Goal: Information Seeking & Learning: Learn about a topic

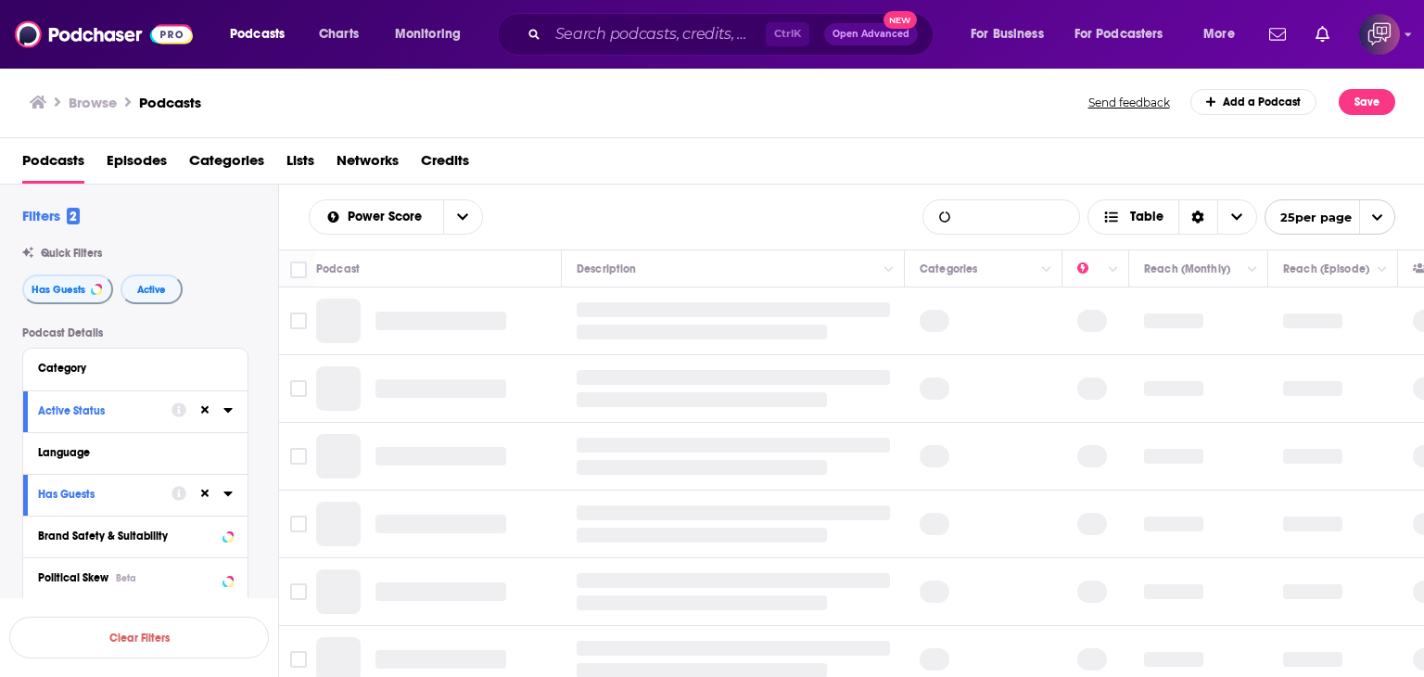
click at [1002, 222] on input "List Search Input" at bounding box center [1002, 216] width 156 height 33
type input "startups"
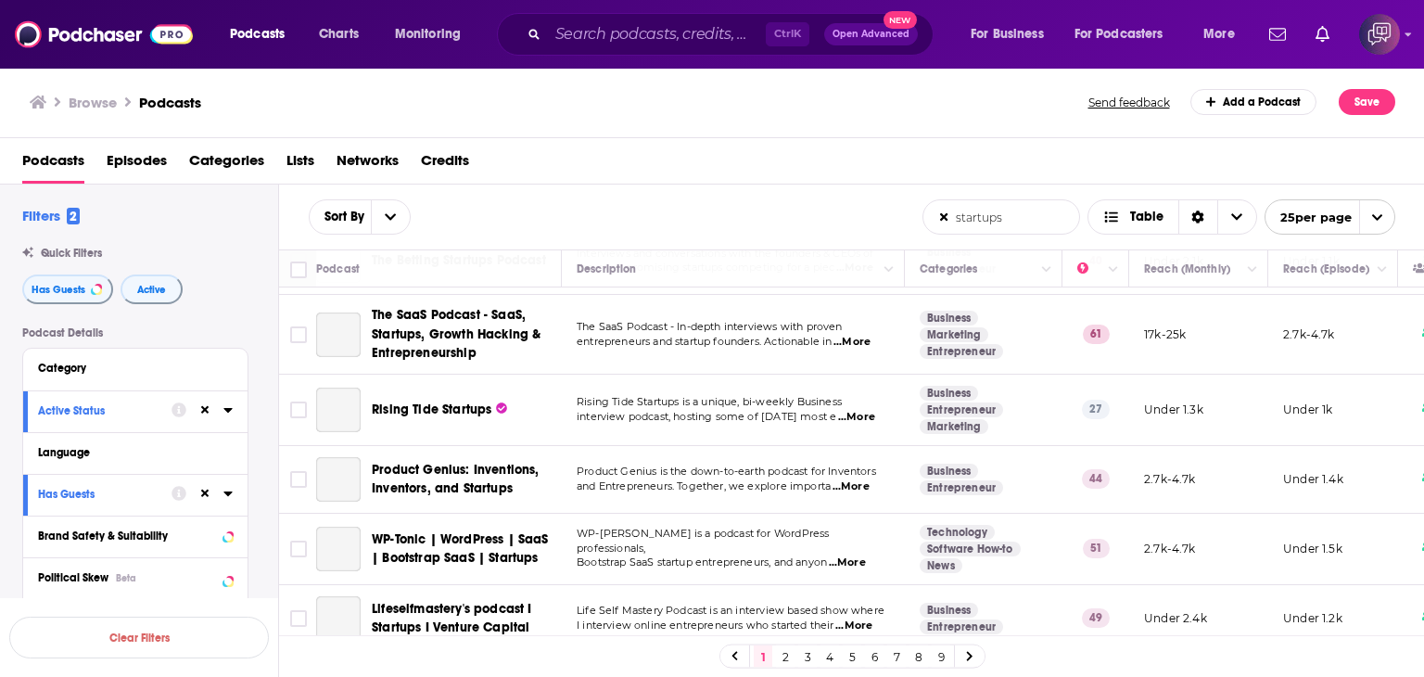
scroll to position [927, 0]
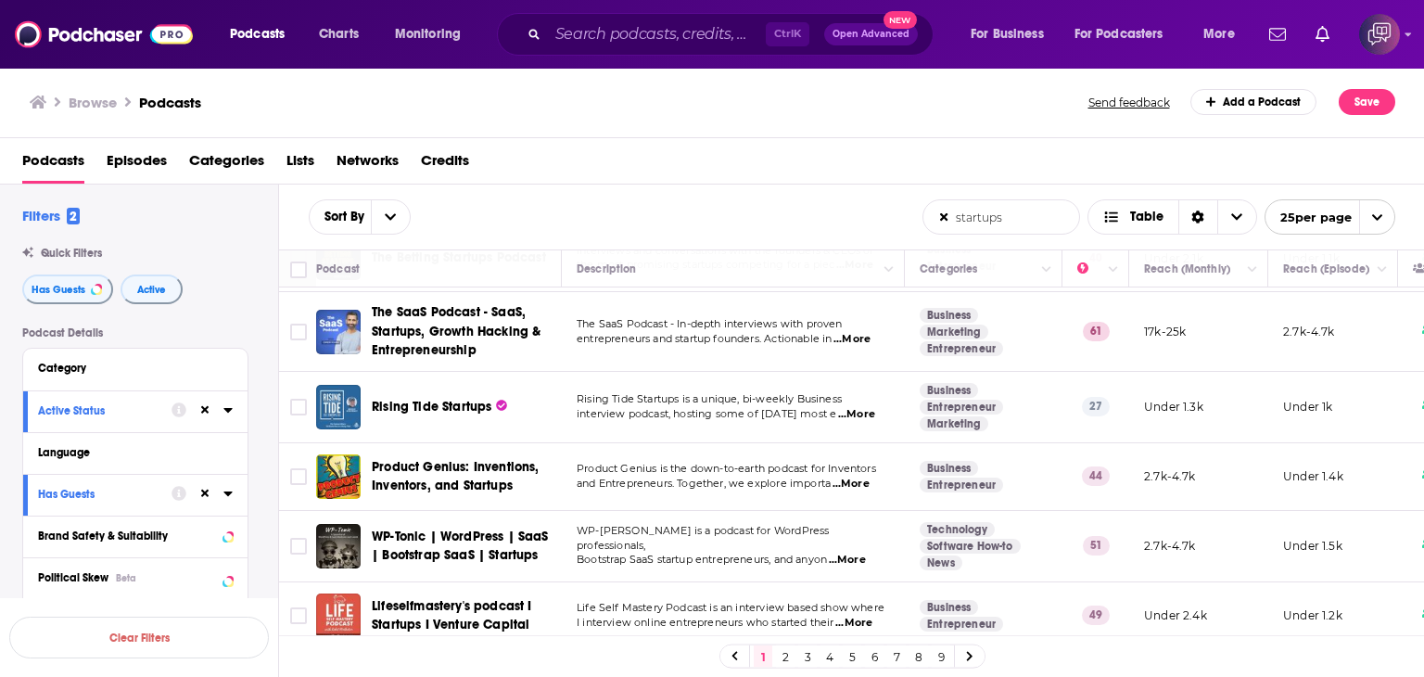
click at [830, 660] on link "4" at bounding box center [830, 656] width 19 height 22
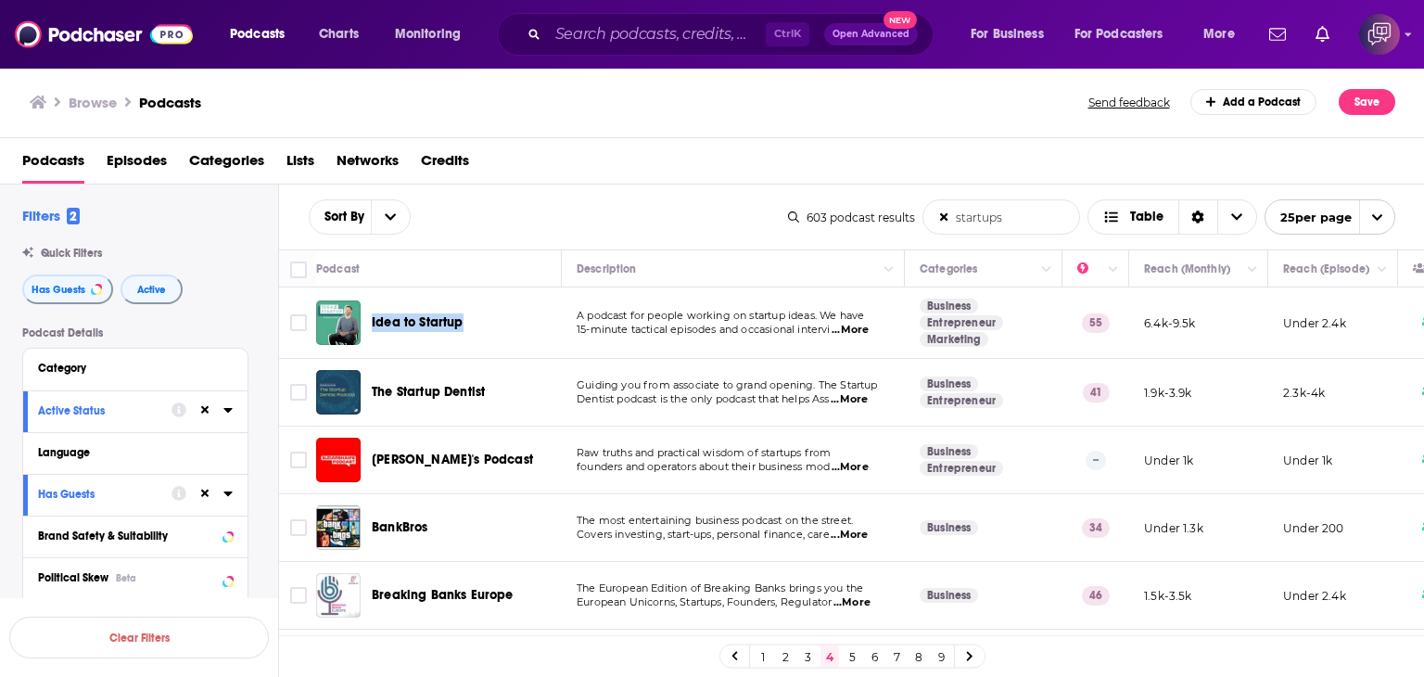
drag, startPoint x: 367, startPoint y: 303, endPoint x: 475, endPoint y: 305, distance: 107.6
click at [475, 305] on div "Idea to Startup" at bounding box center [440, 322] width 249 height 45
copy span "Idea to Startup"
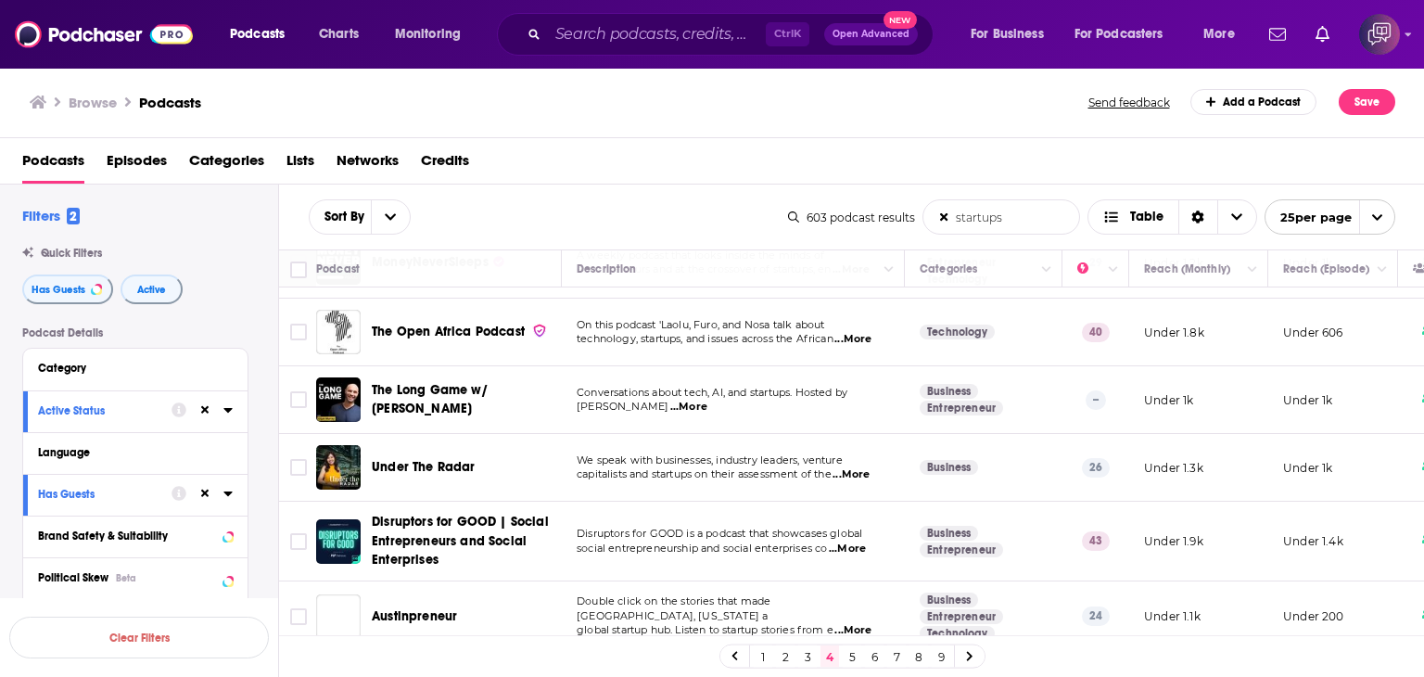
scroll to position [1206, 0]
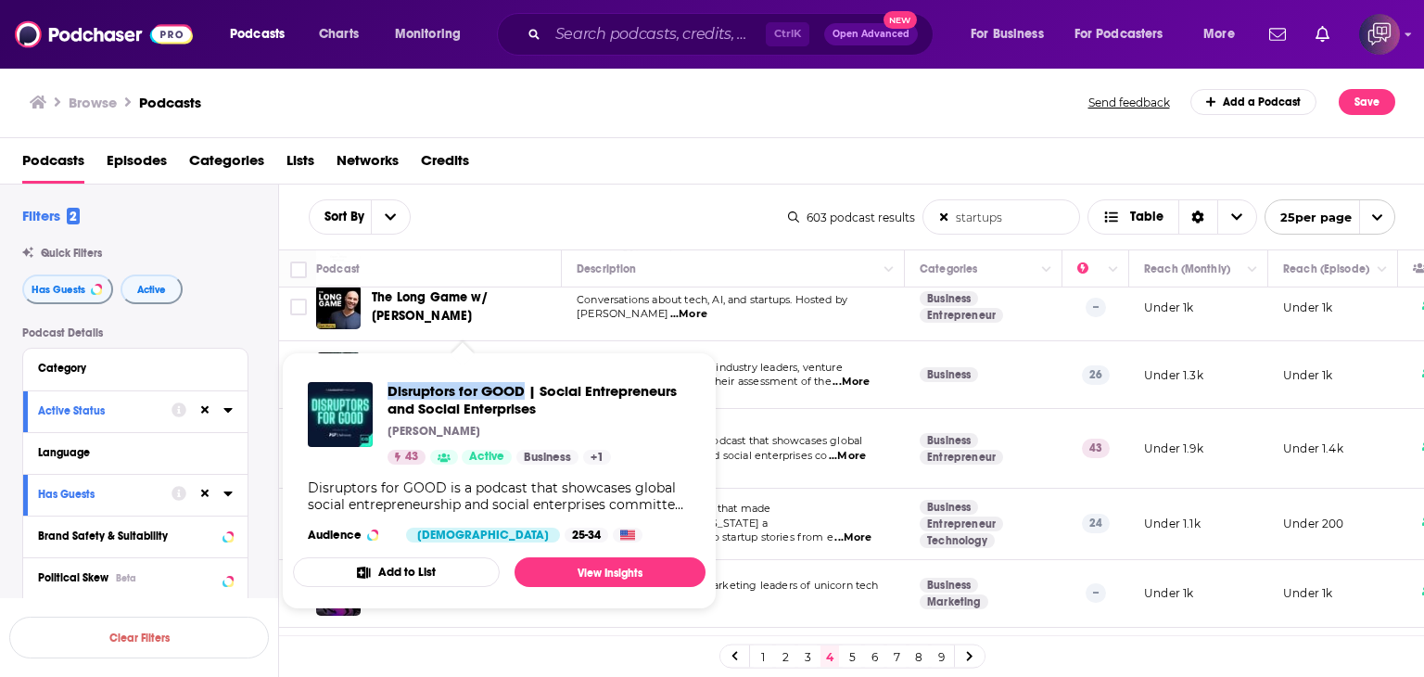
drag, startPoint x: 387, startPoint y: 376, endPoint x: 522, endPoint y: 373, distance: 135.4
click at [522, 373] on div "Disruptors for GOOD | Social Entrepreneurs and Social Enterprises [PERSON_NAME]…" at bounding box center [499, 462] width 413 height 190
copy span "Disruptors for GOOD"
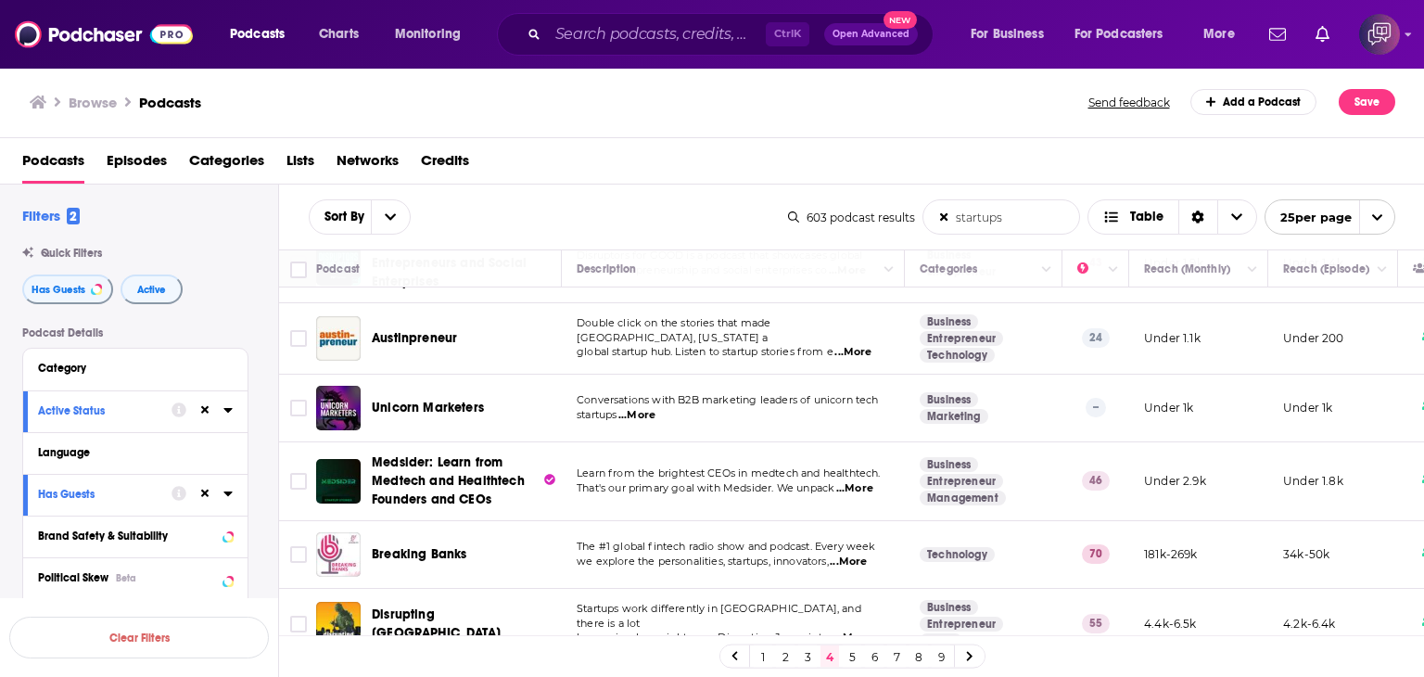
scroll to position [1421, 0]
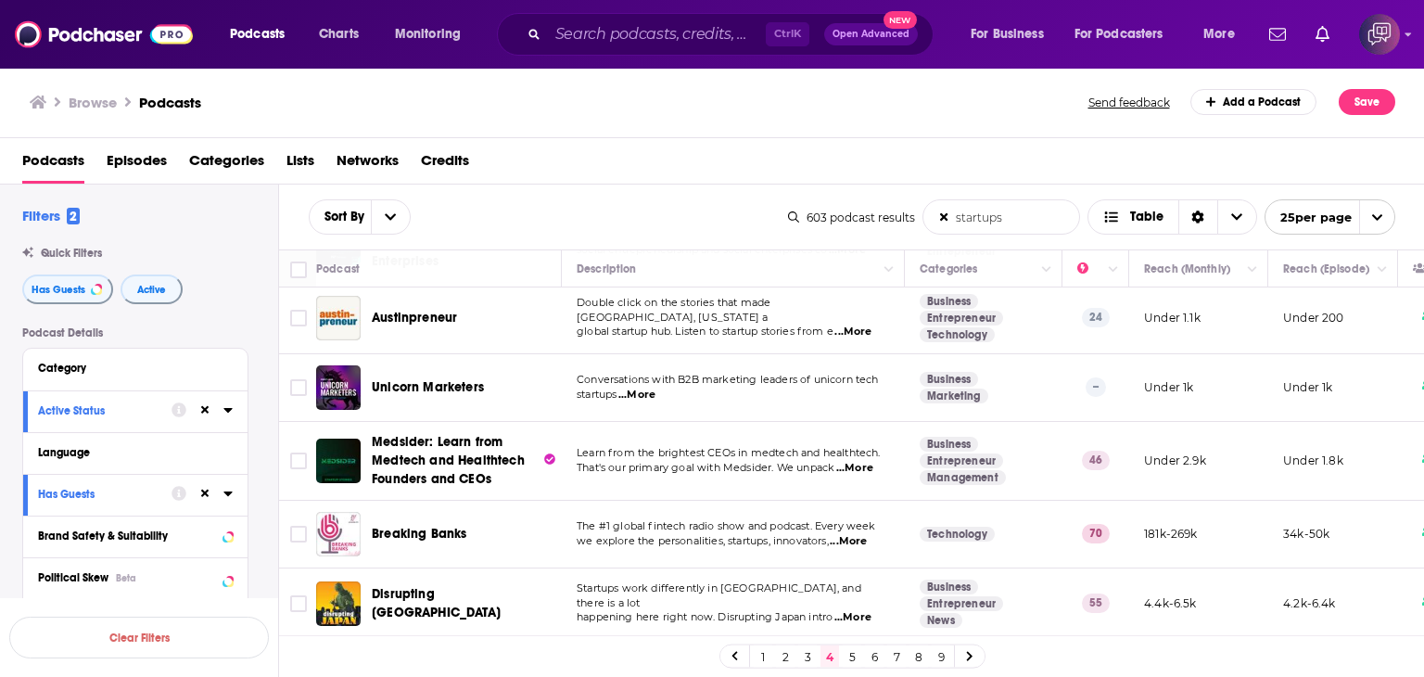
click at [850, 656] on link "5" at bounding box center [852, 656] width 19 height 22
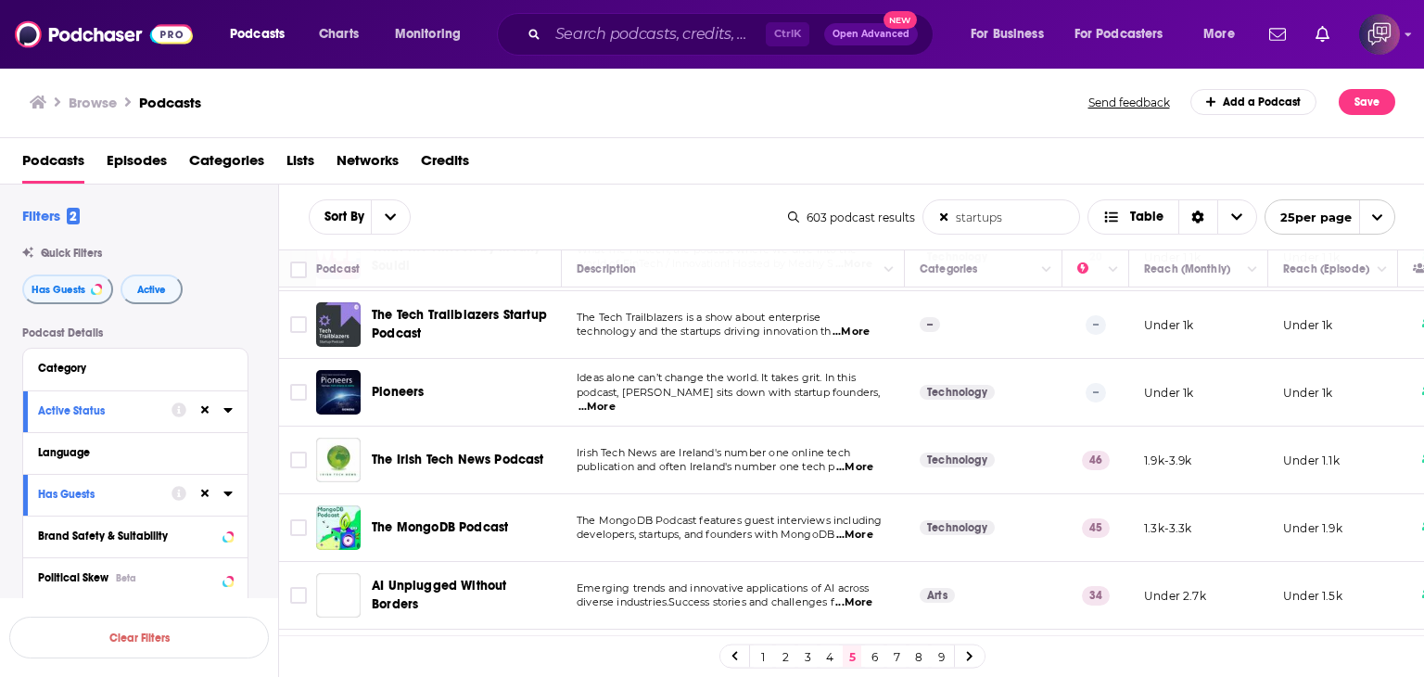
scroll to position [464, 0]
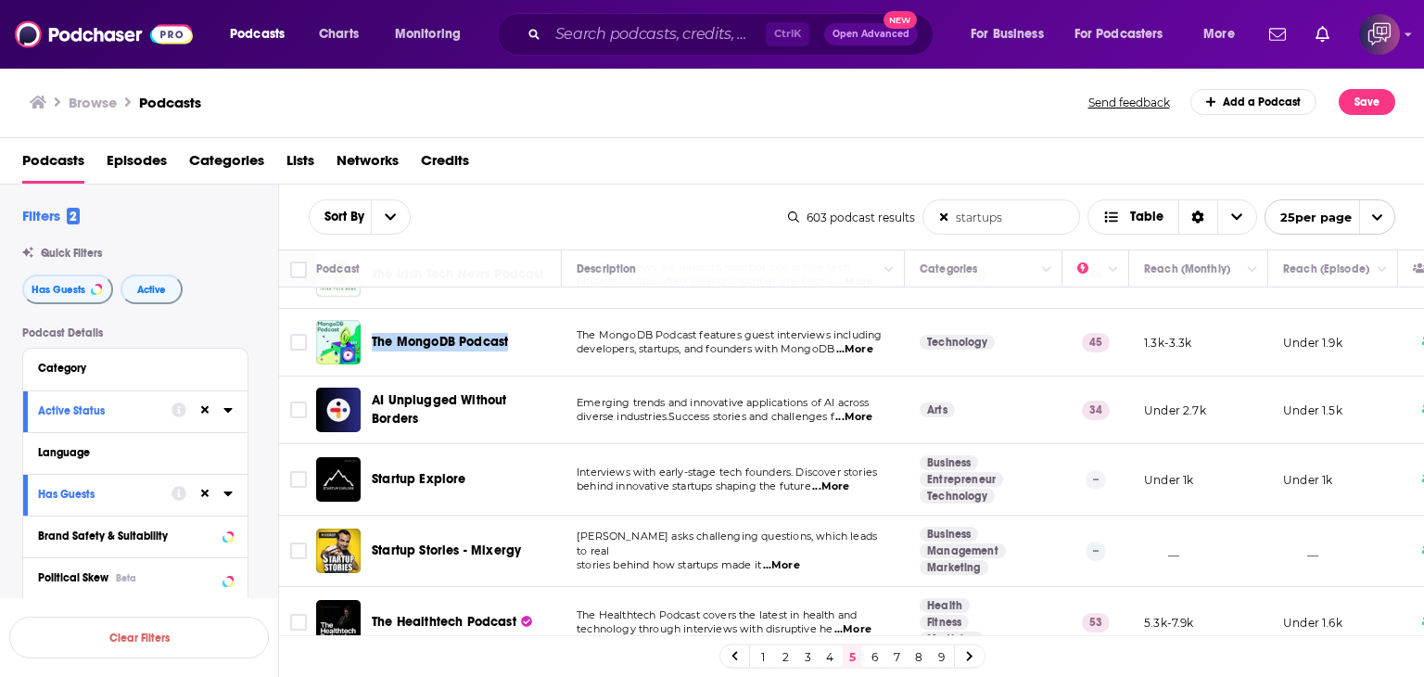
drag, startPoint x: 368, startPoint y: 324, endPoint x: 511, endPoint y: 324, distance: 142.8
click at [511, 324] on div "The MongoDB Podcast" at bounding box center [440, 342] width 249 height 45
copy span "The MongoDB Podcast"
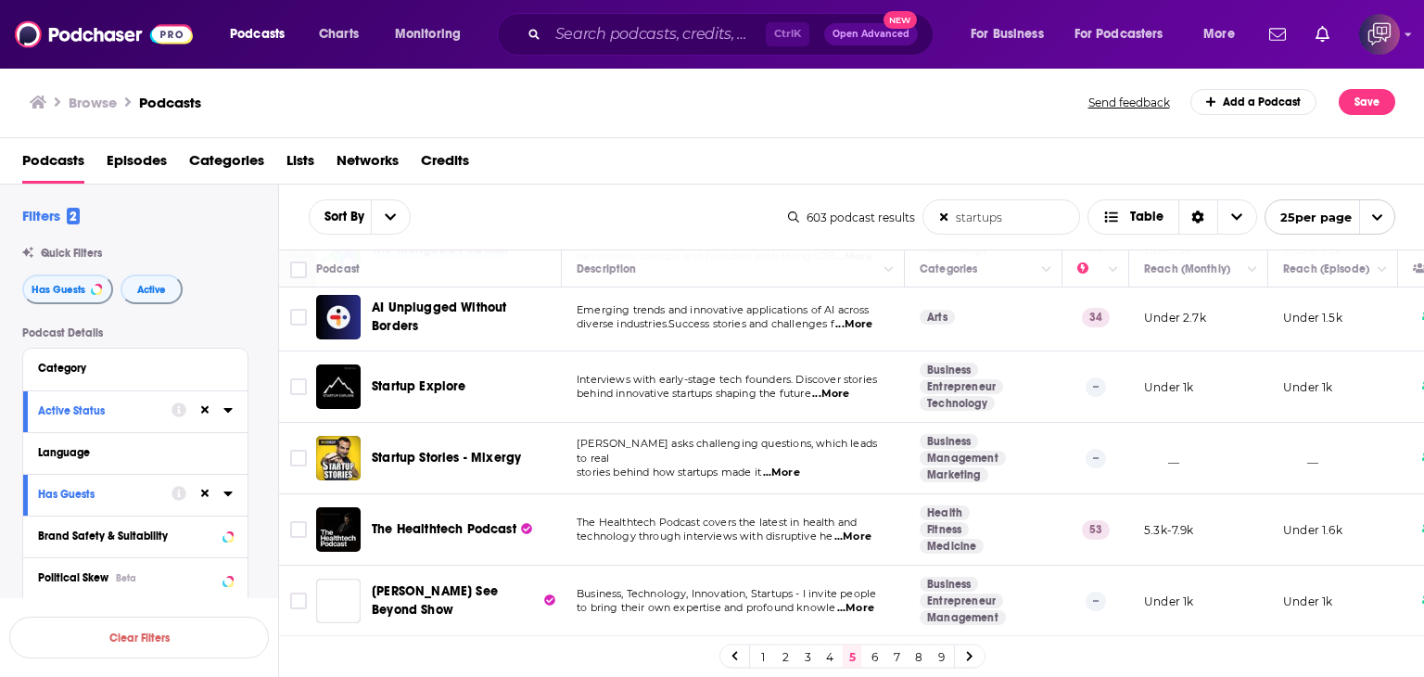
scroll to position [649, 0]
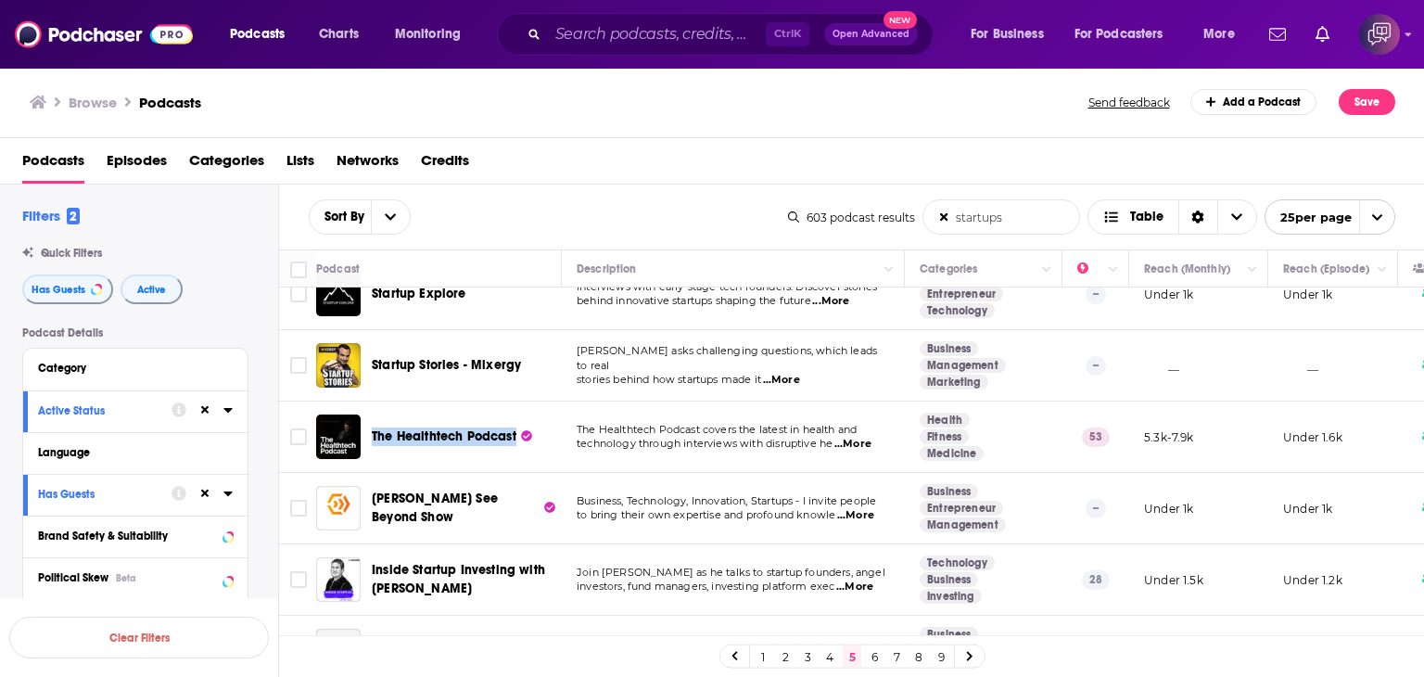
drag, startPoint x: 370, startPoint y: 419, endPoint x: 519, endPoint y: 415, distance: 149.4
click at [519, 415] on div "The Healthtech Podcast" at bounding box center [440, 437] width 249 height 45
copy span "The Healthtech Podcast"
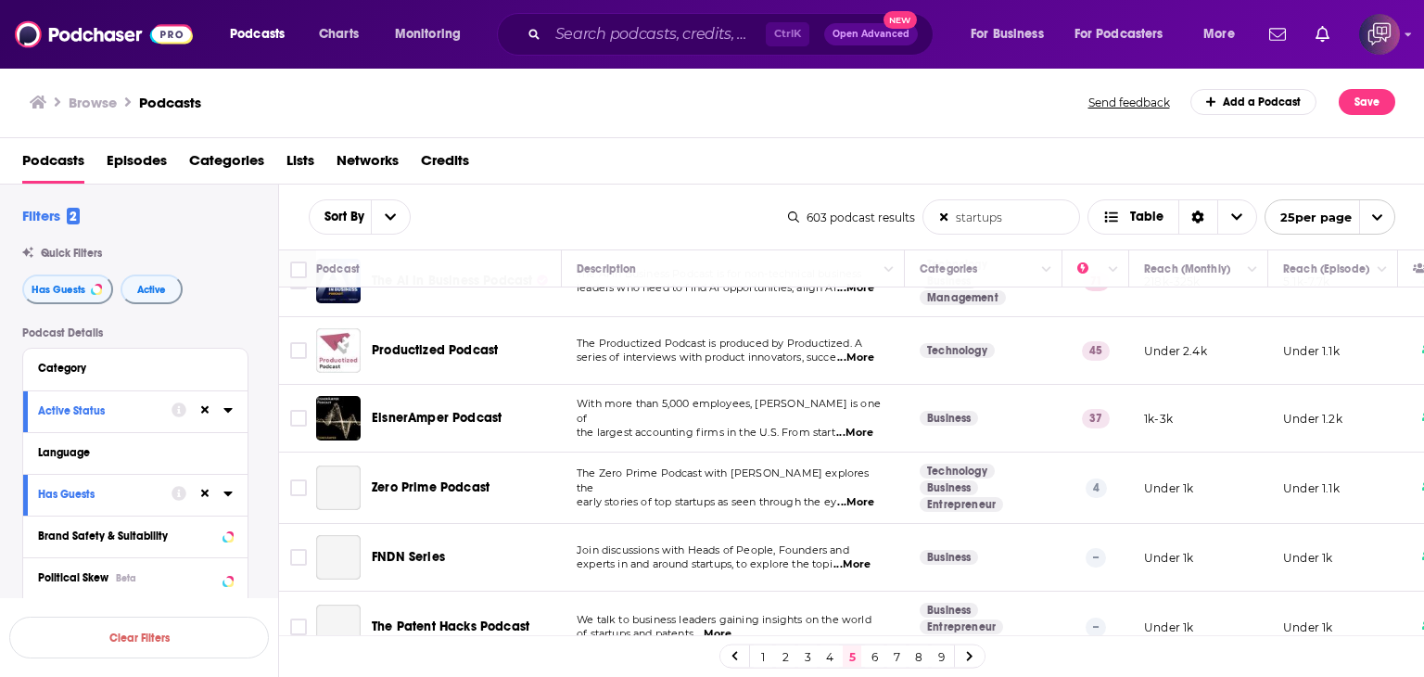
scroll to position [1113, 0]
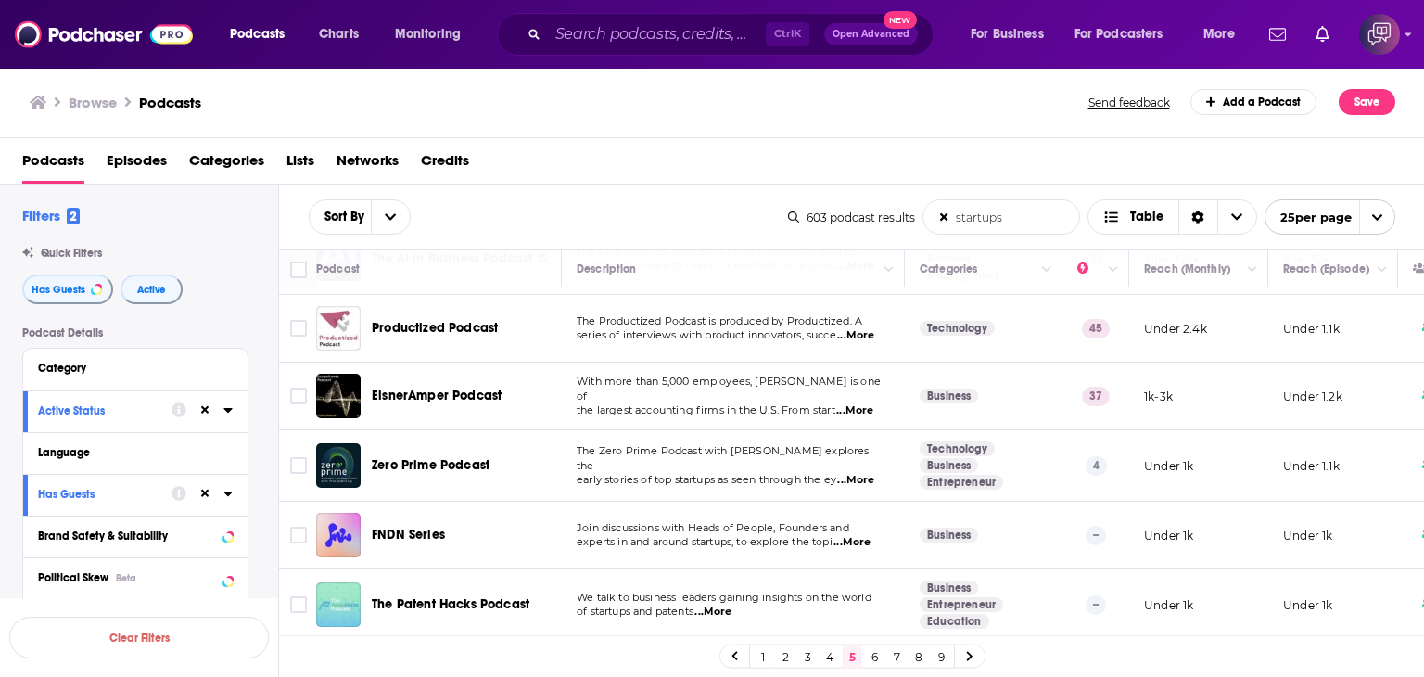
click at [857, 334] on span "...More" at bounding box center [855, 335] width 37 height 15
drag, startPoint x: 375, startPoint y: 307, endPoint x: 536, endPoint y: 309, distance: 161.4
click at [536, 309] on div "Productized Podcast" at bounding box center [468, 328] width 193 height 45
copy span "Productized Podcast"
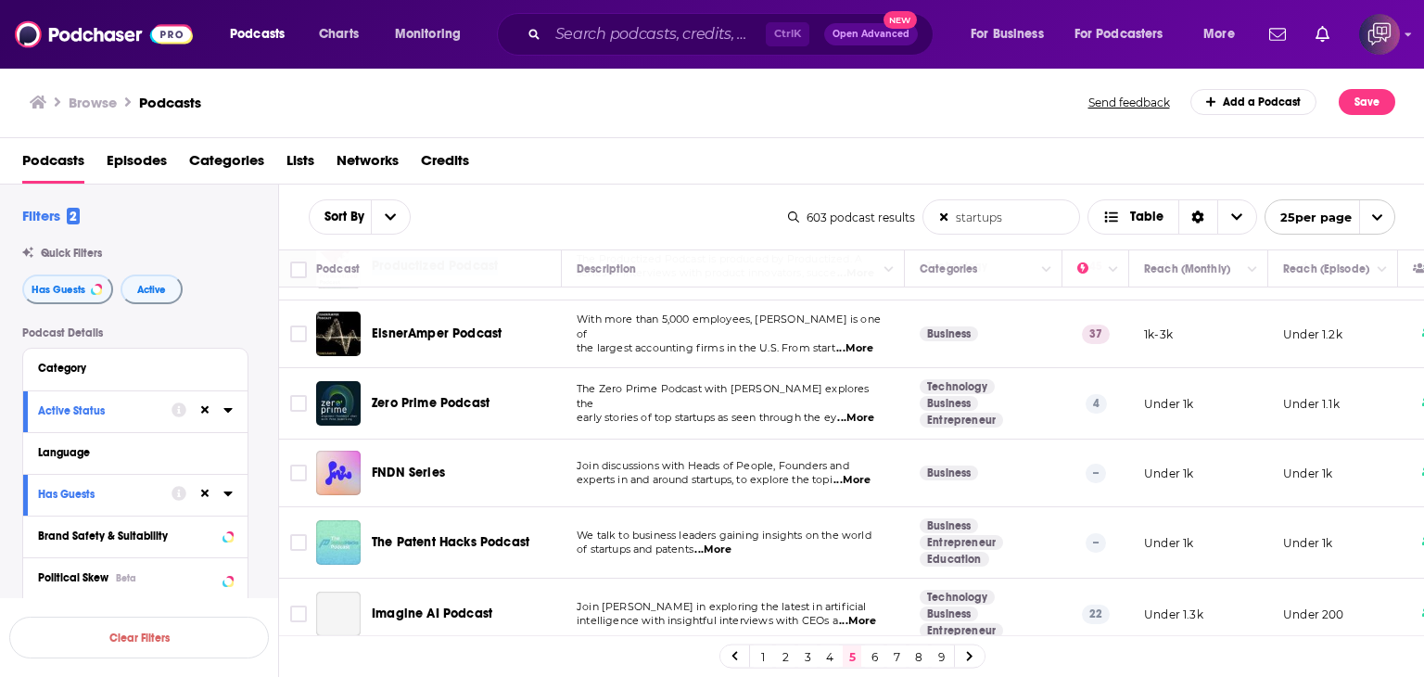
scroll to position [1206, 0]
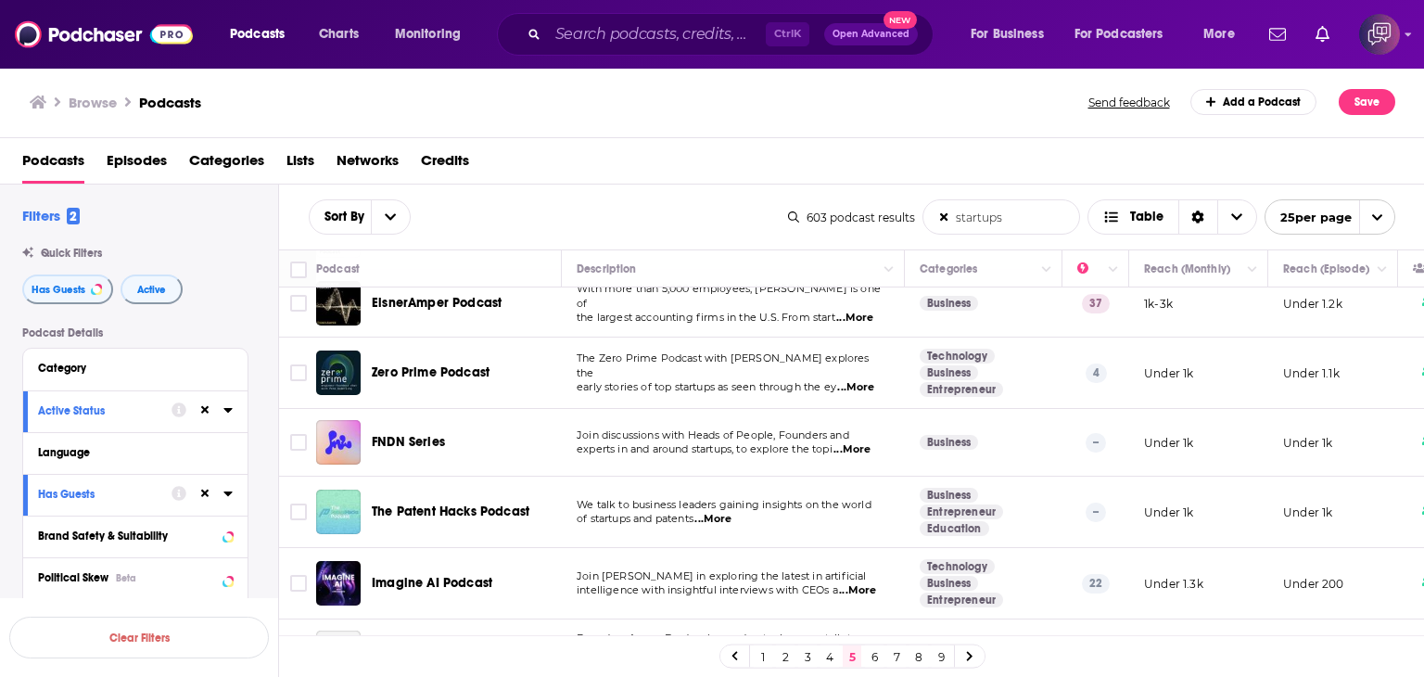
click at [860, 311] on span "...More" at bounding box center [854, 318] width 37 height 15
click at [479, 109] on div "Browse Podcasts" at bounding box center [560, 102] width 1061 height 26
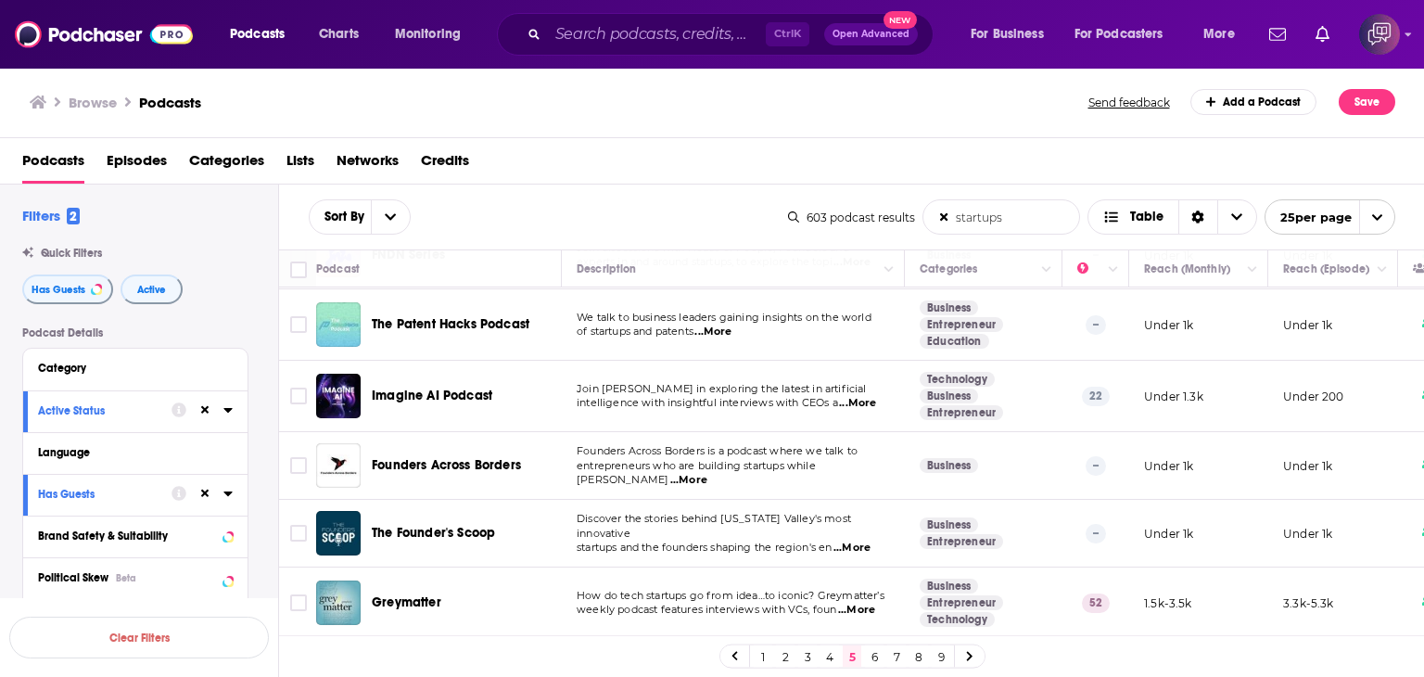
scroll to position [1402, 0]
click at [872, 656] on link "6" at bounding box center [874, 656] width 19 height 22
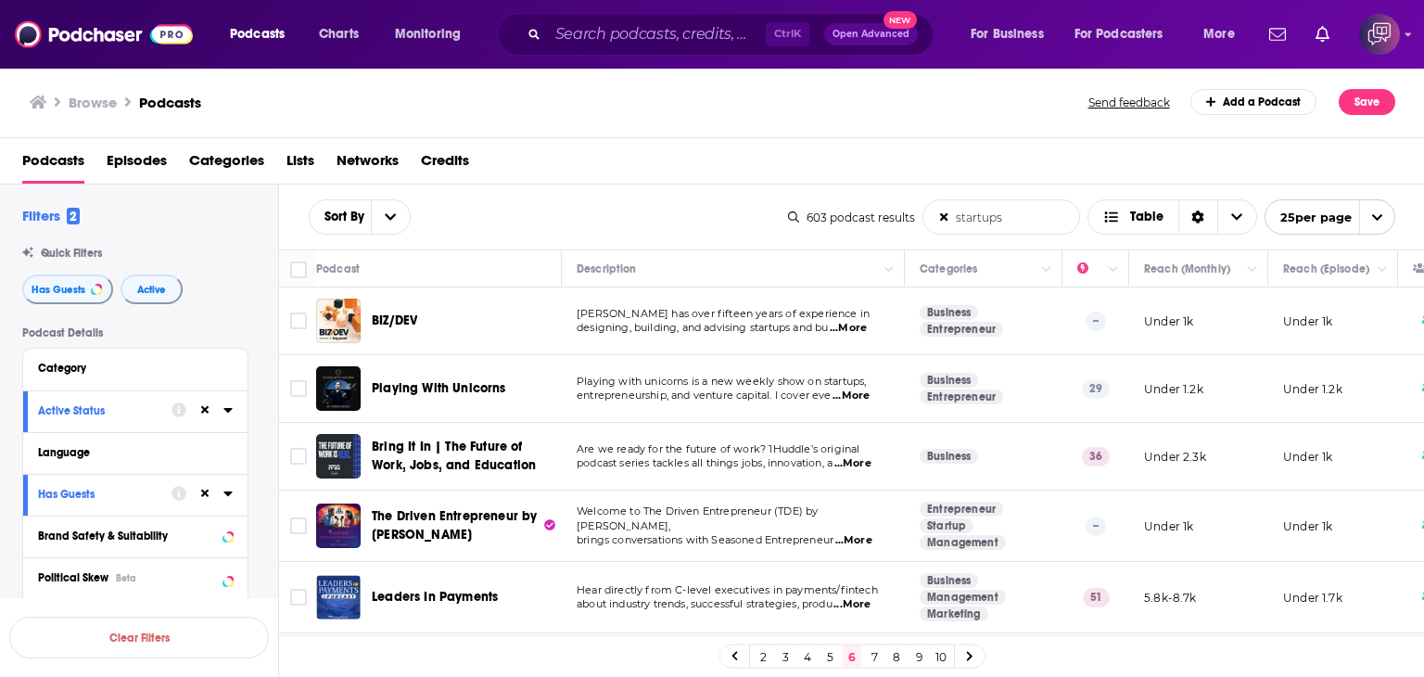
click at [855, 465] on span "...More" at bounding box center [853, 463] width 37 height 15
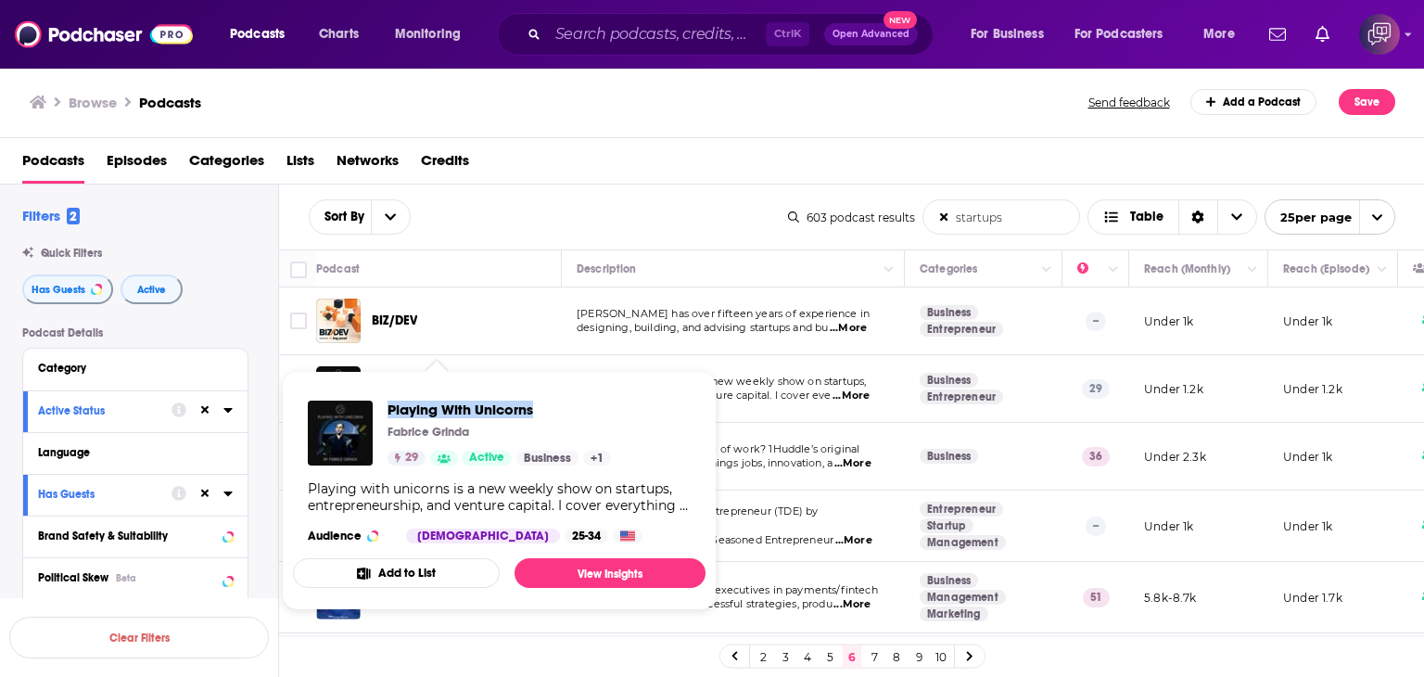
drag, startPoint x: 389, startPoint y: 386, endPoint x: 538, endPoint y: 389, distance: 148.4
click at [538, 389] on div "Playing With Unicorns Fabrice Grinda 29 Active Business + 1 Playing with unicor…" at bounding box center [499, 472] width 413 height 172
copy span "Playing With Unicorns"
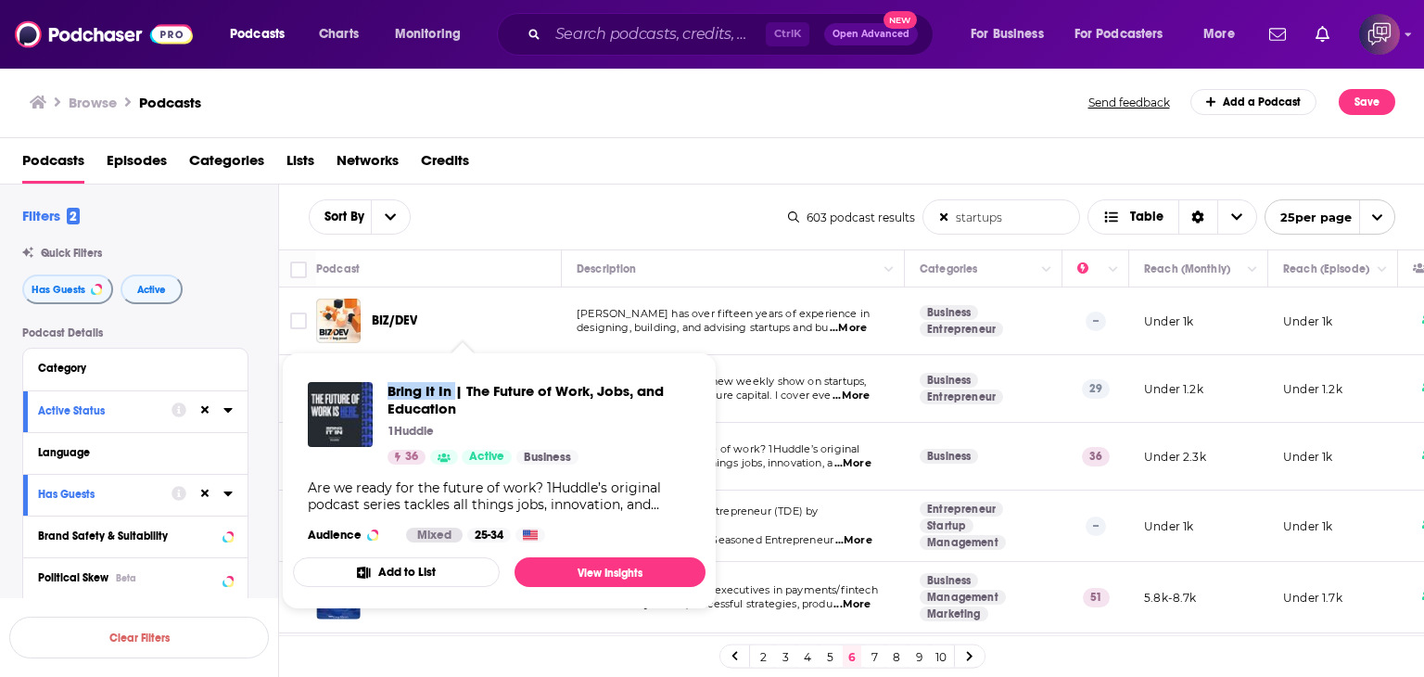
drag, startPoint x: 384, startPoint y: 382, endPoint x: 454, endPoint y: 380, distance: 70.5
click at [454, 380] on div "Bring It In | The Future of Work, Jobs, and Education 1Huddle 36 Active Busines…" at bounding box center [499, 462] width 413 height 190
copy span "Bring It In"
